Goal: Transaction & Acquisition: Purchase product/service

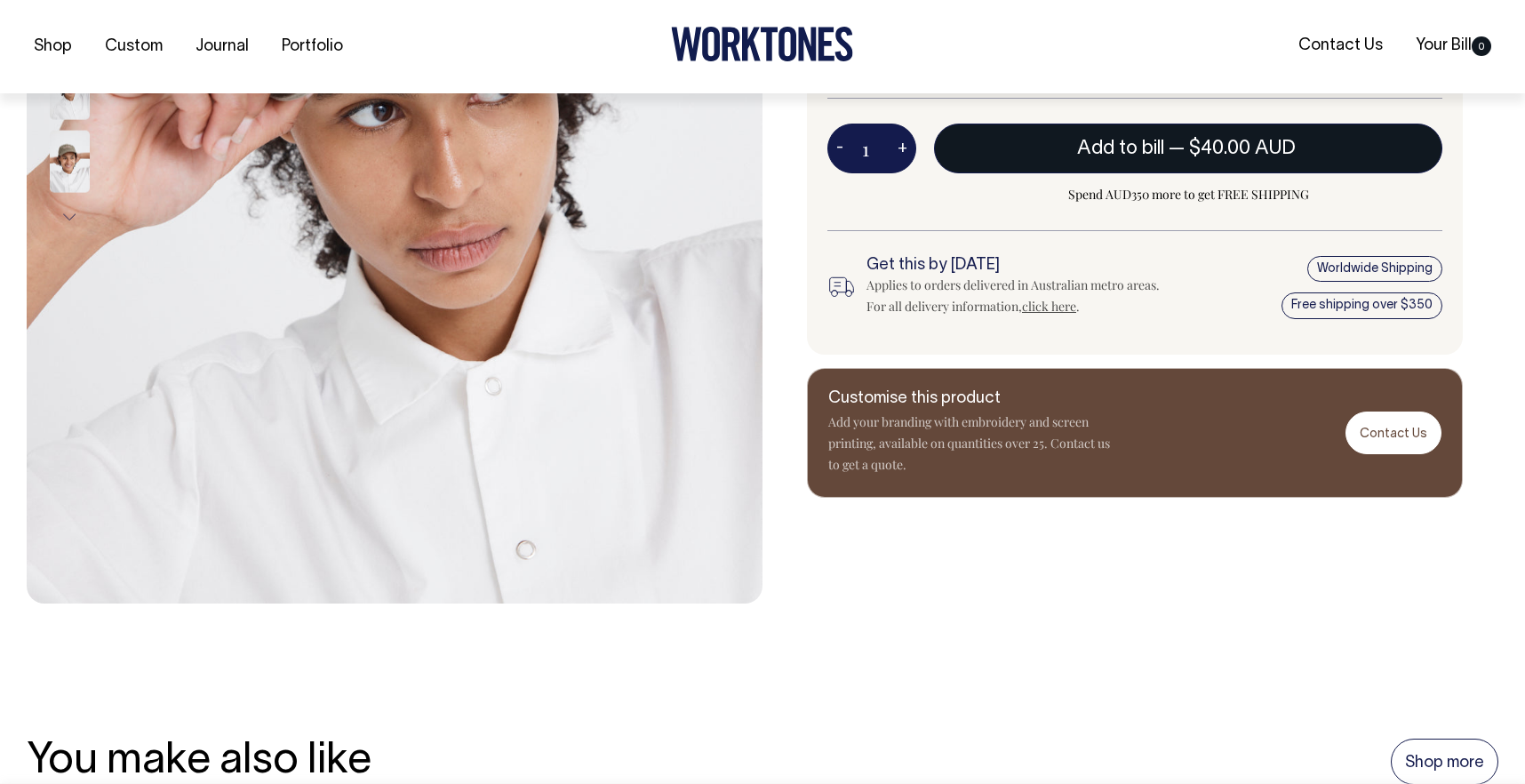
scroll to position [594, 0]
click at [1060, 139] on button "Add to bill — $40.00 AUD" at bounding box center [1188, 147] width 508 height 50
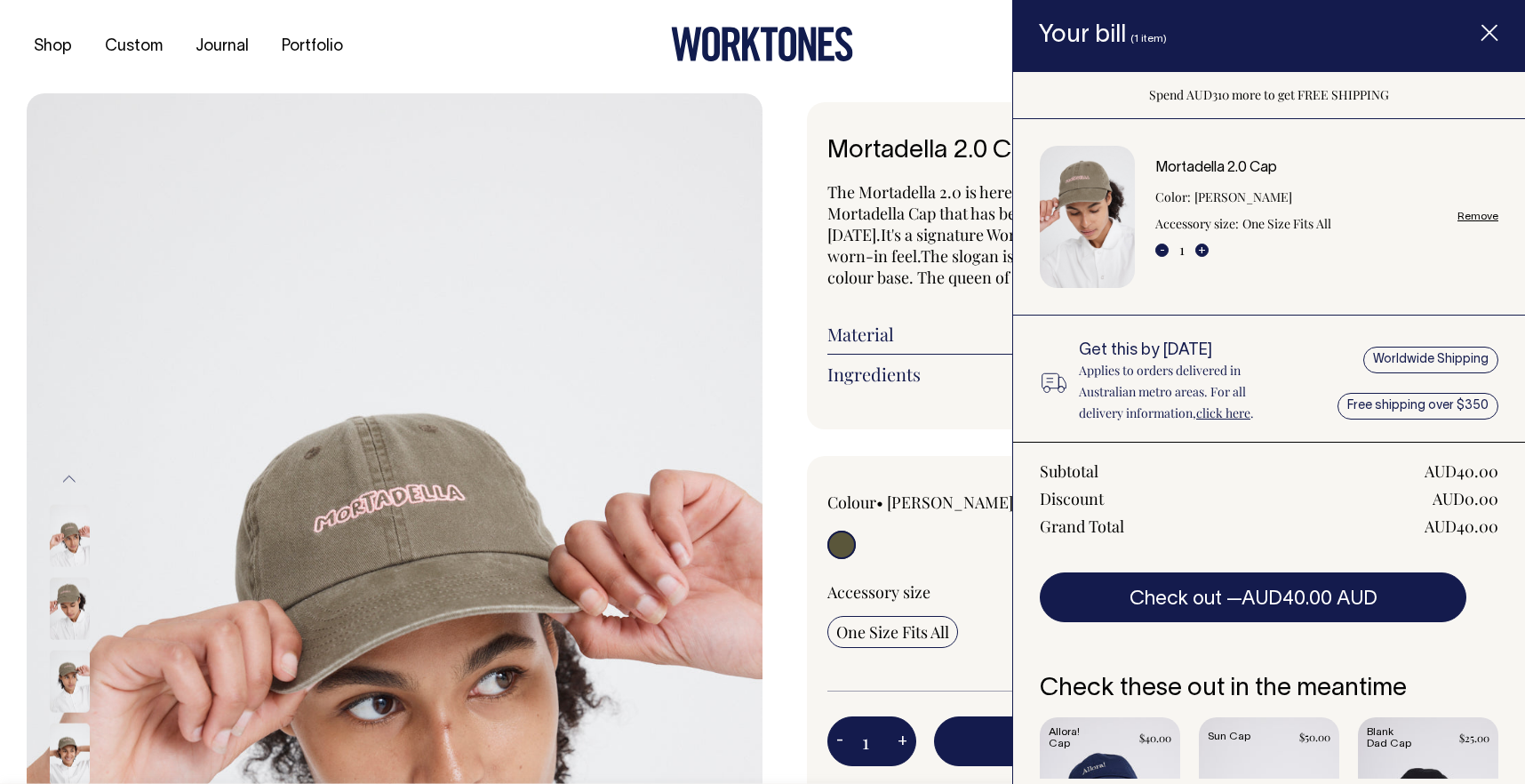
scroll to position [0, 0]
click at [1494, 32] on icon "Item added to your cart" at bounding box center [1490, 33] width 18 height 18
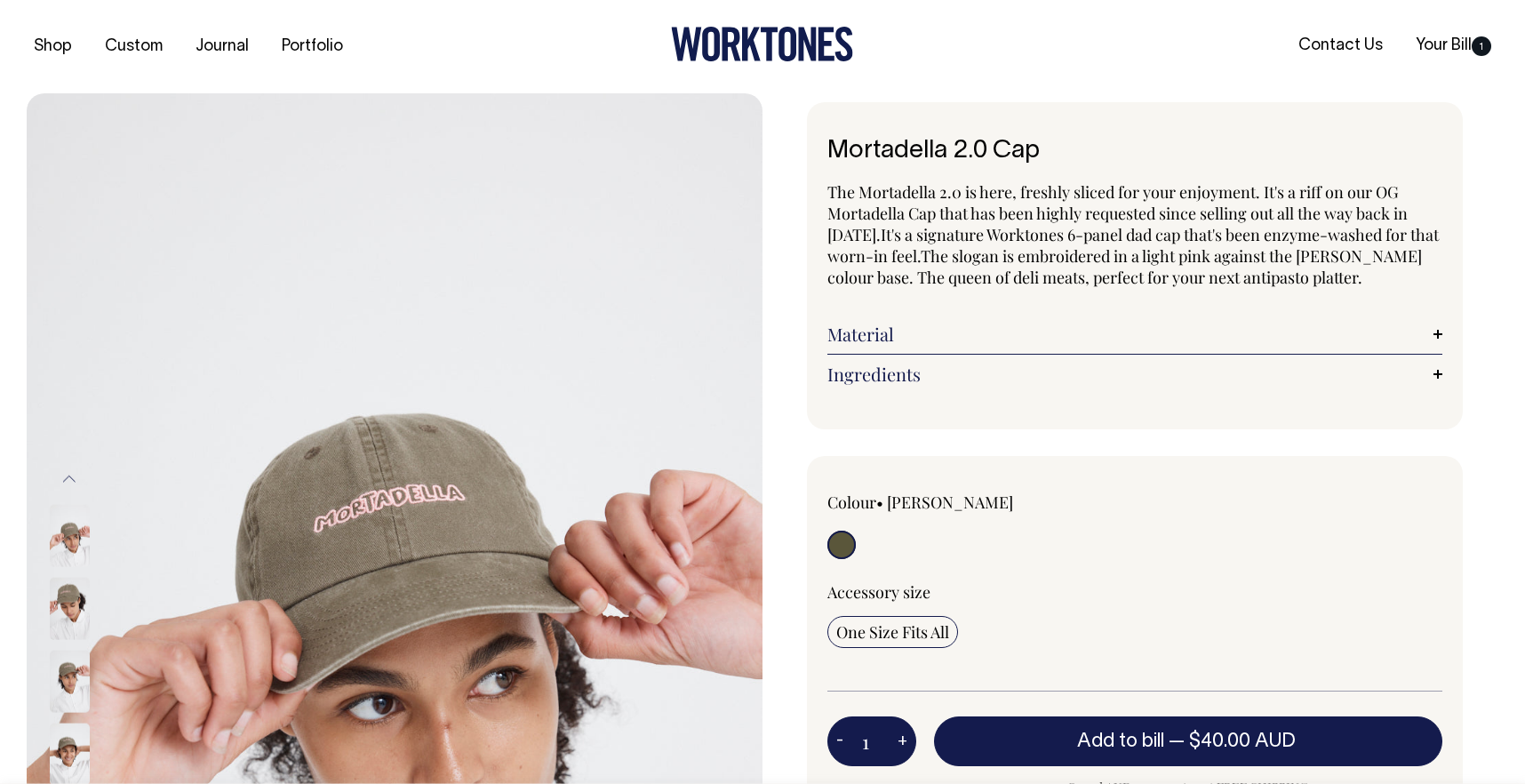
click at [988, 151] on h1 "Mortadella 2.0 Cap" at bounding box center [1134, 151] width 615 height 27
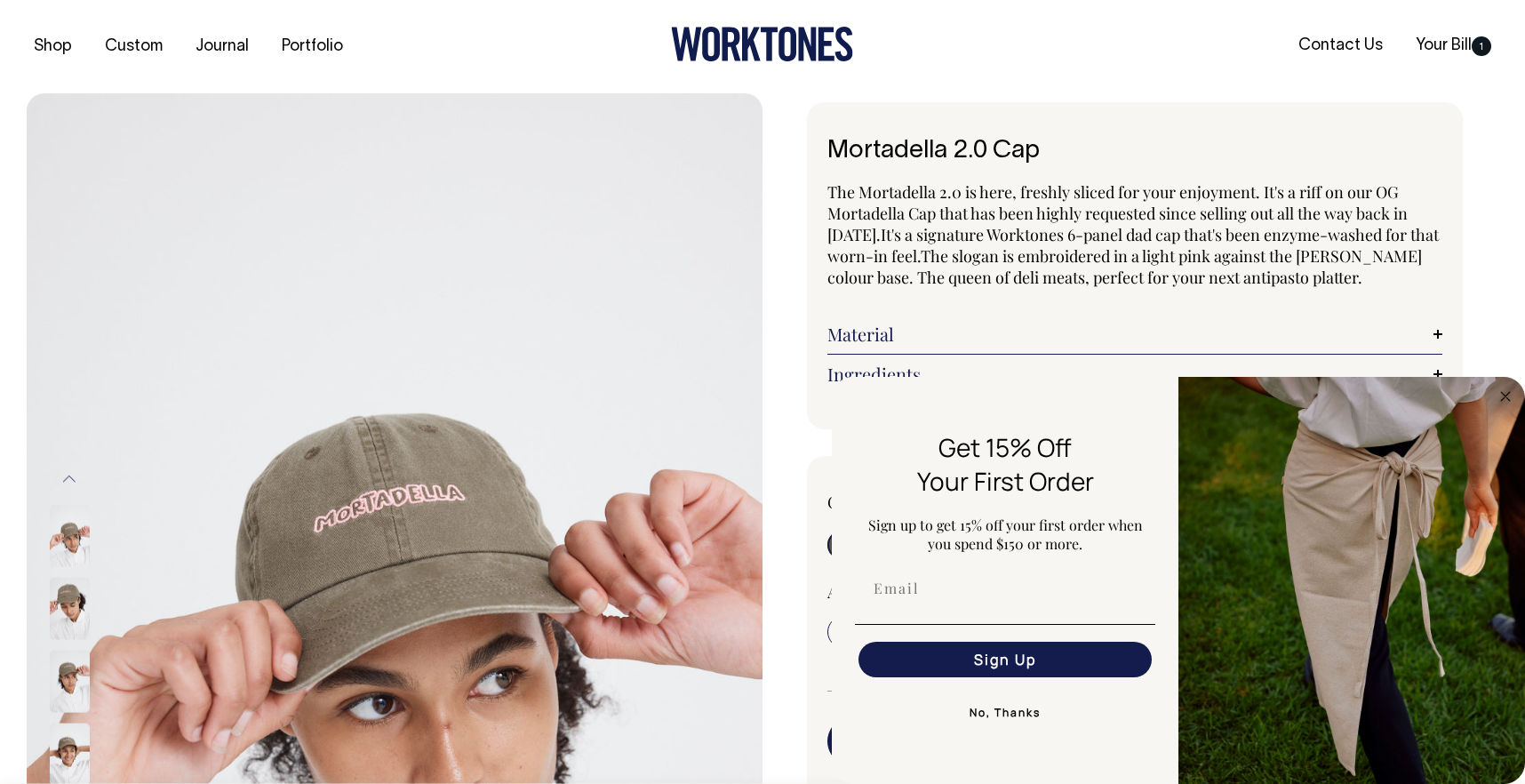
click at [755, 46] on icon at bounding box center [751, 44] width 19 height 33
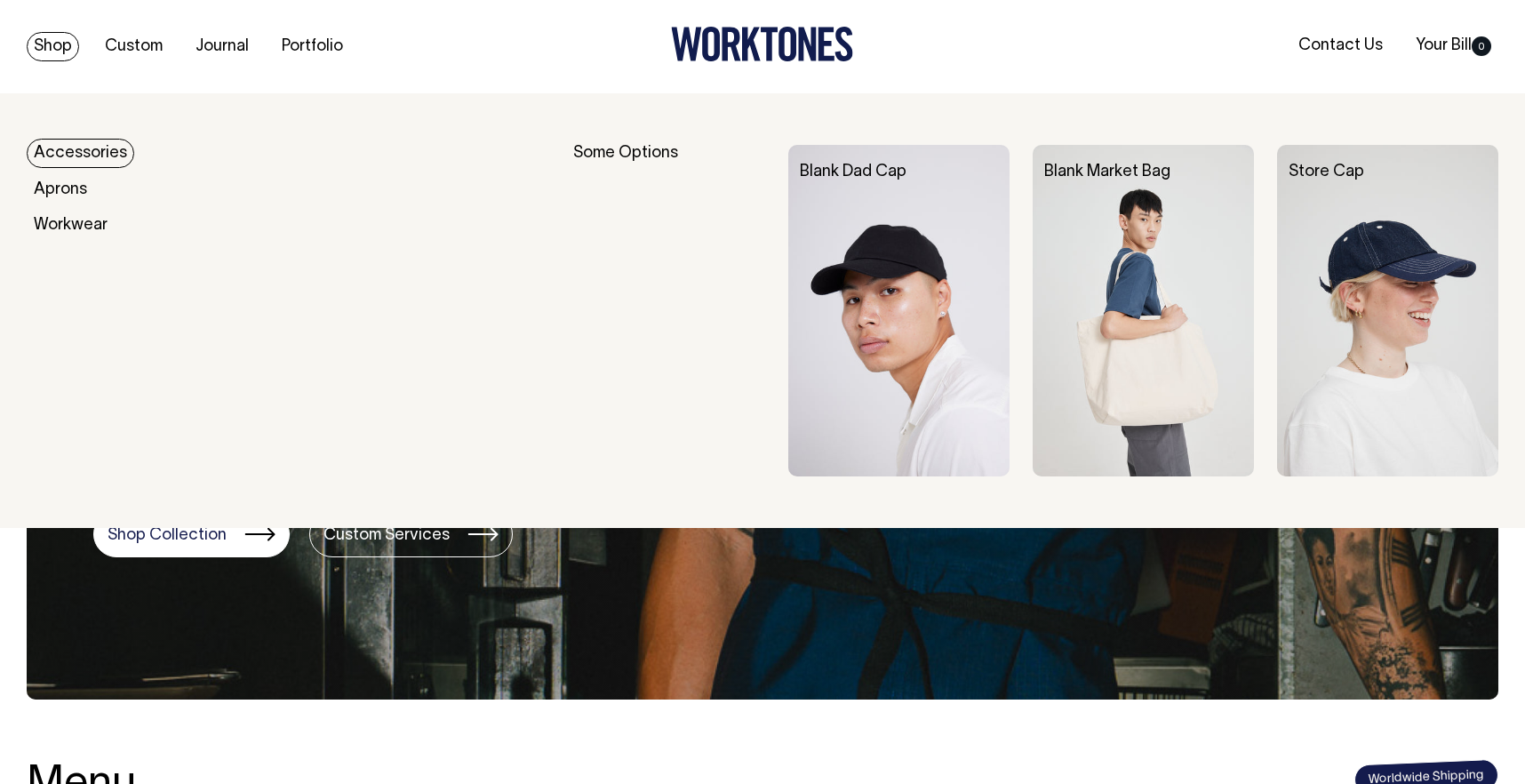
click at [37, 49] on link "Shop" at bounding box center [52, 47] width 52 height 29
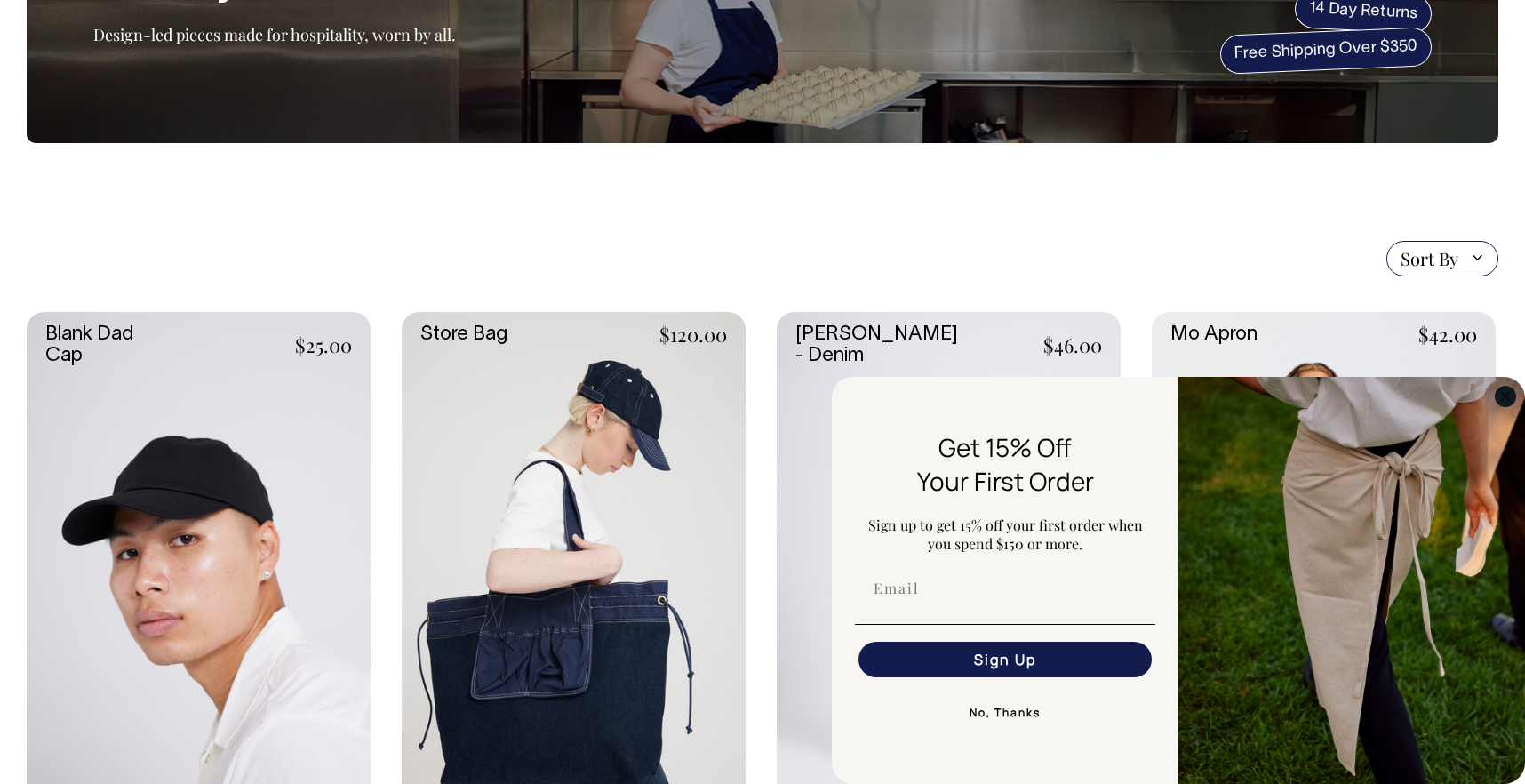
scroll to position [214, 0]
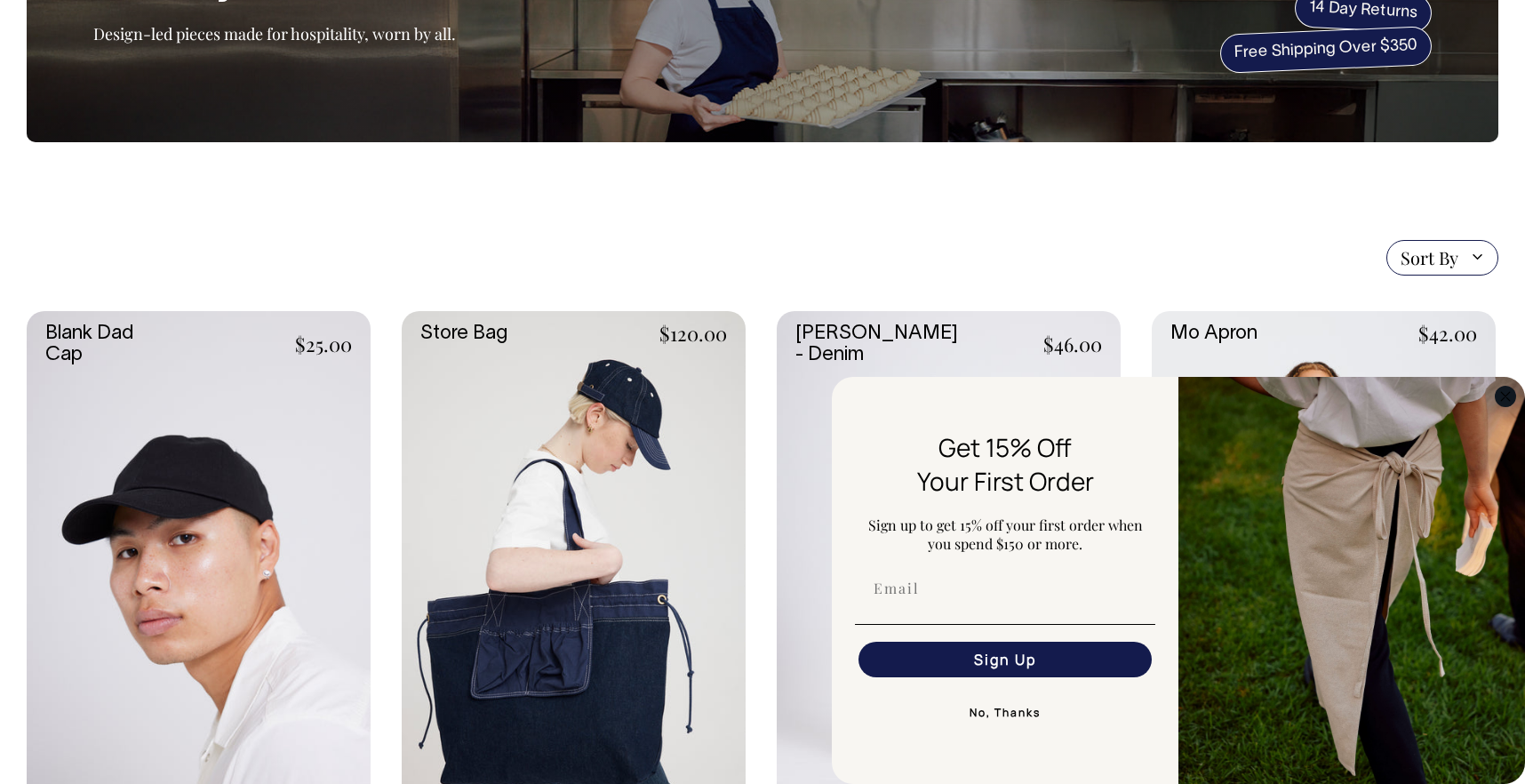
click at [1504, 393] on circle "Close dialog" at bounding box center [1505, 395] width 21 height 21
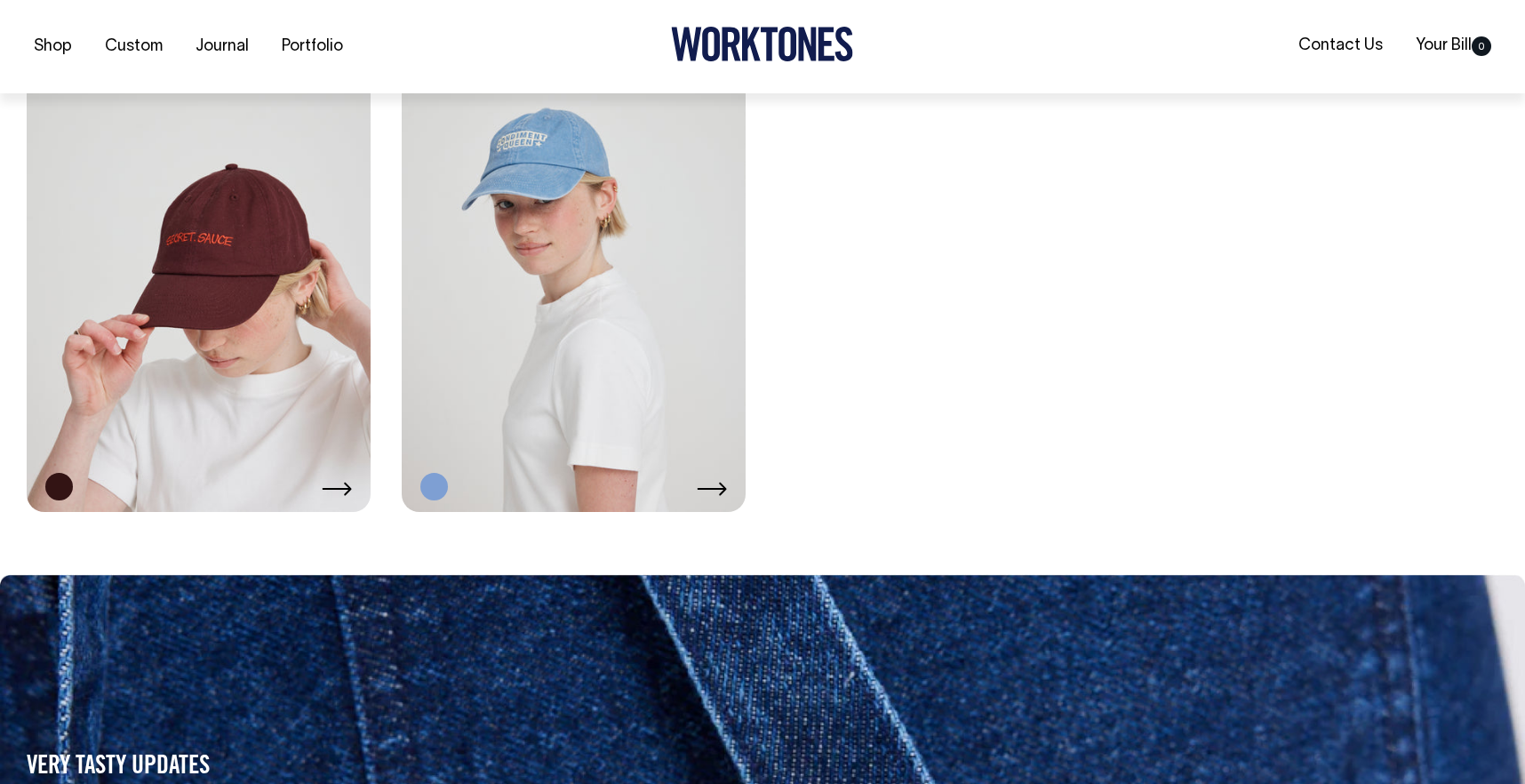
scroll to position [3812, 0]
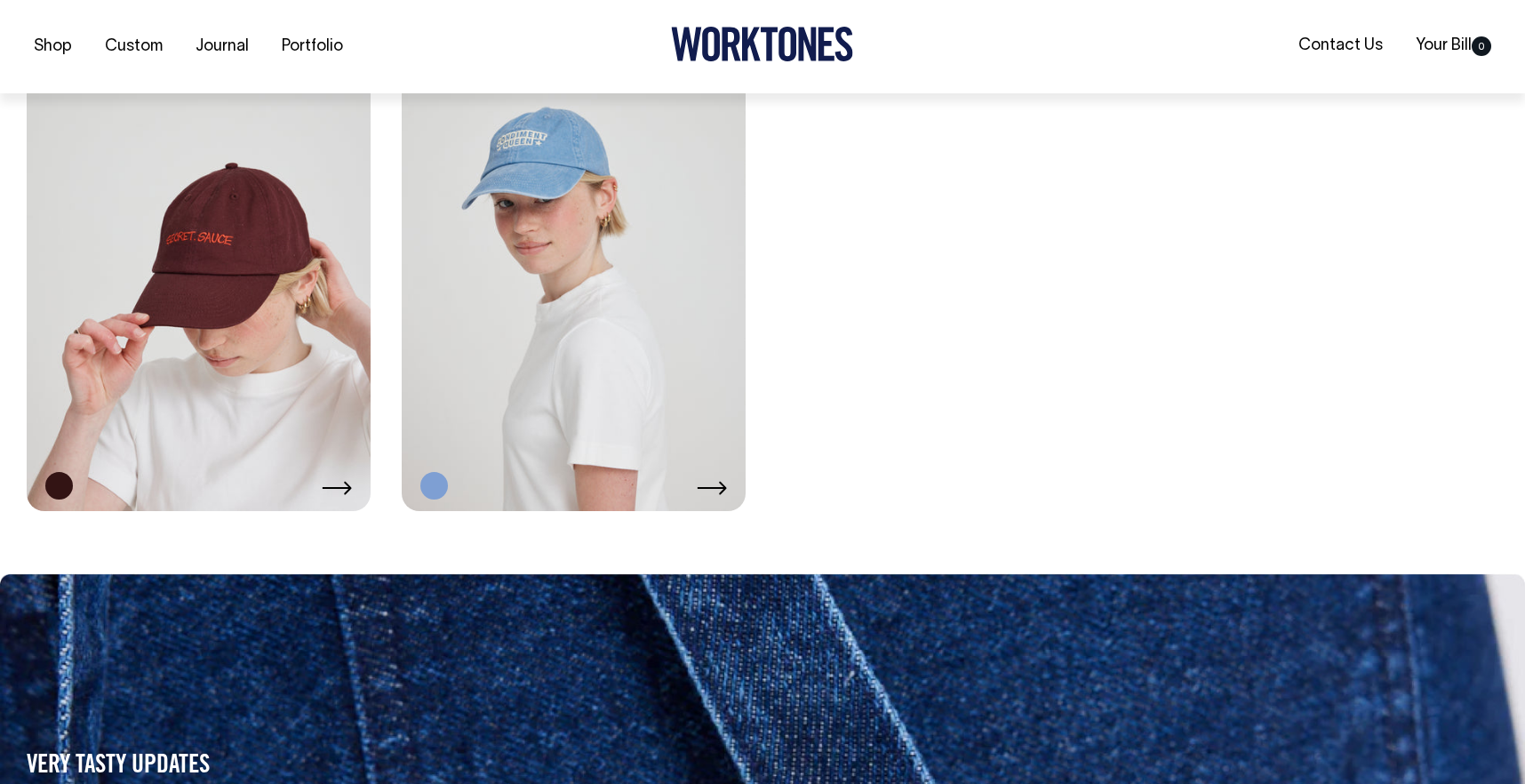
click at [277, 297] on link at bounding box center [198, 253] width 344 height 516
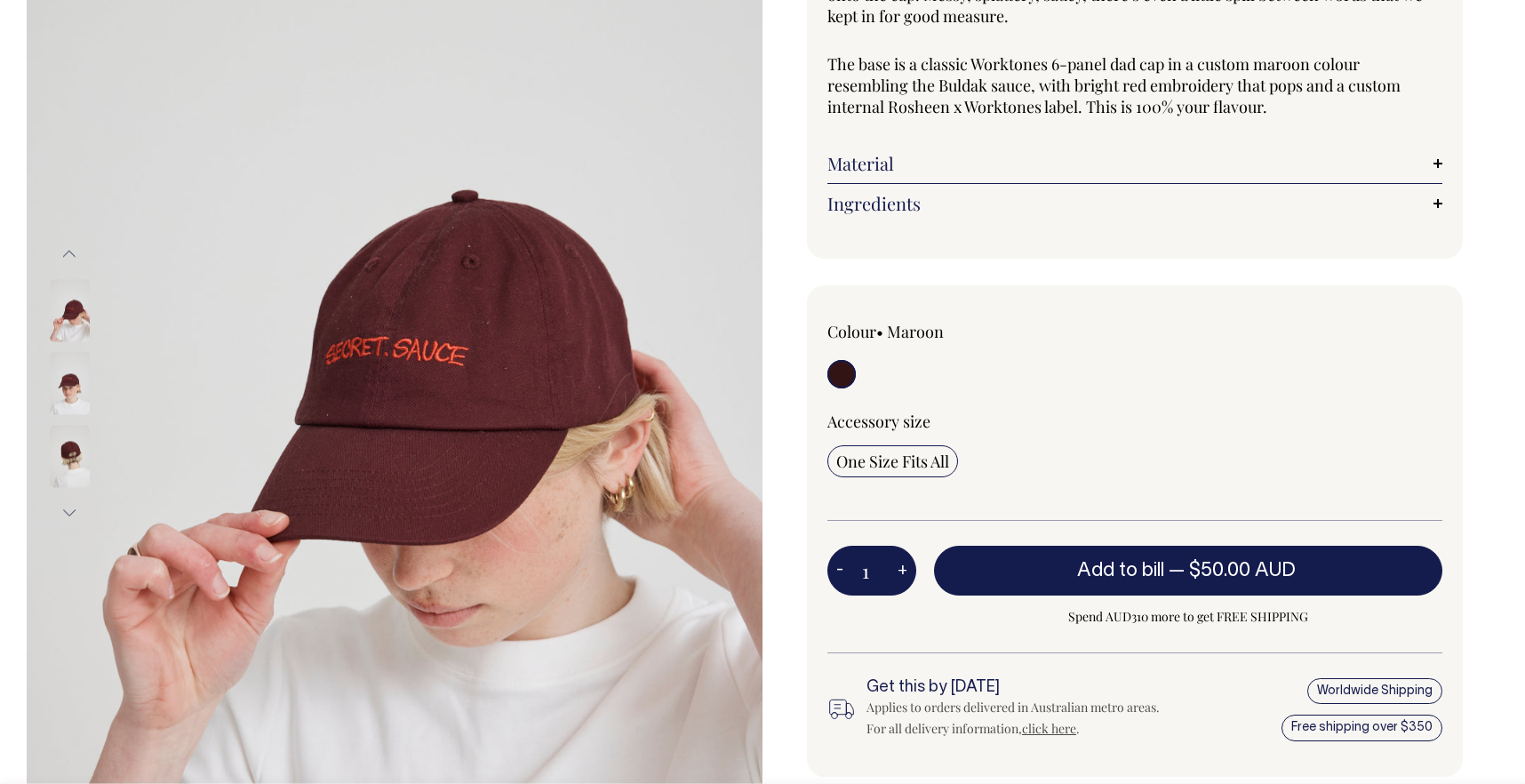
scroll to position [262, 0]
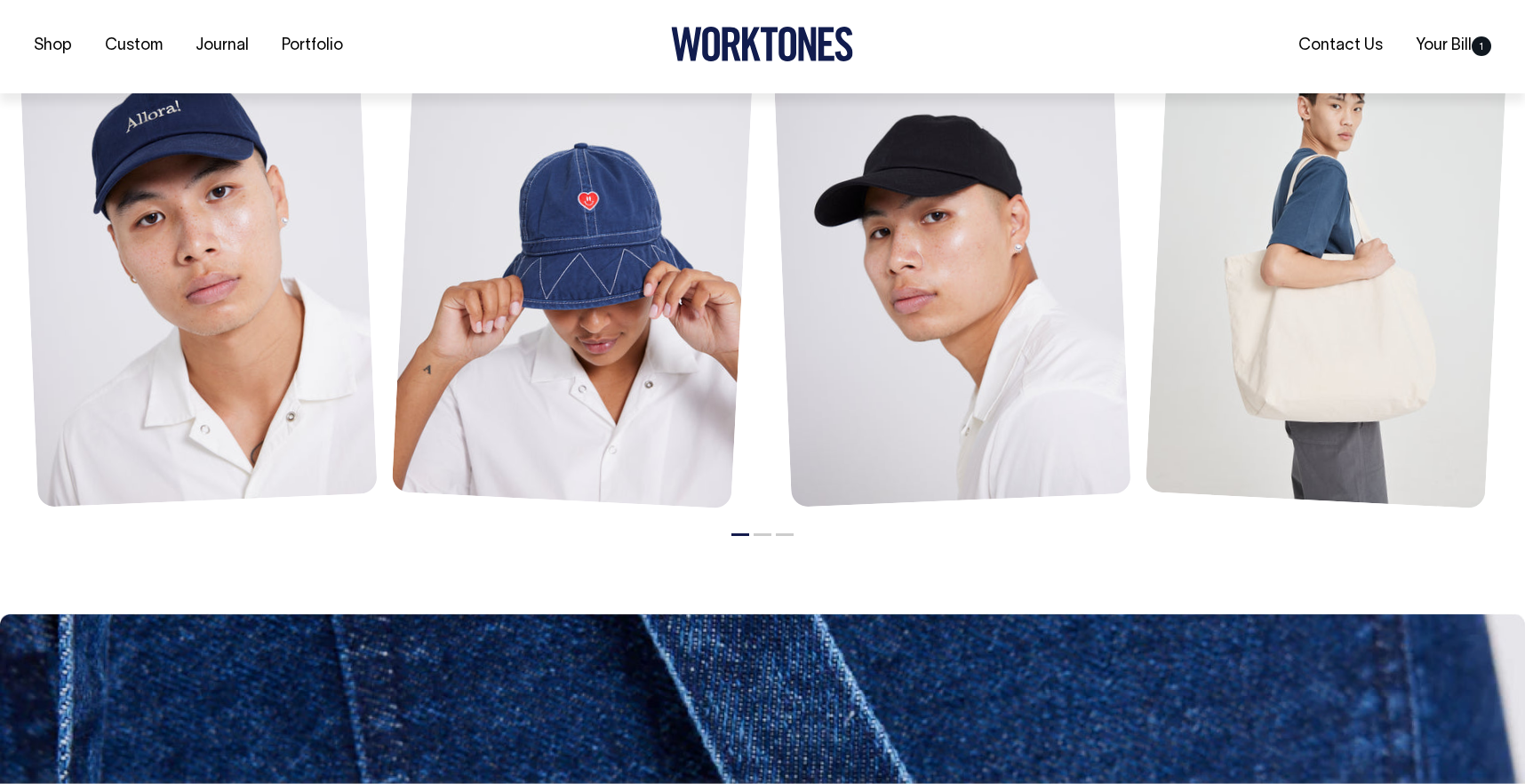
click at [987, 403] on link at bounding box center [956, 245] width 371 height 523
